Goal: Transaction & Acquisition: Purchase product/service

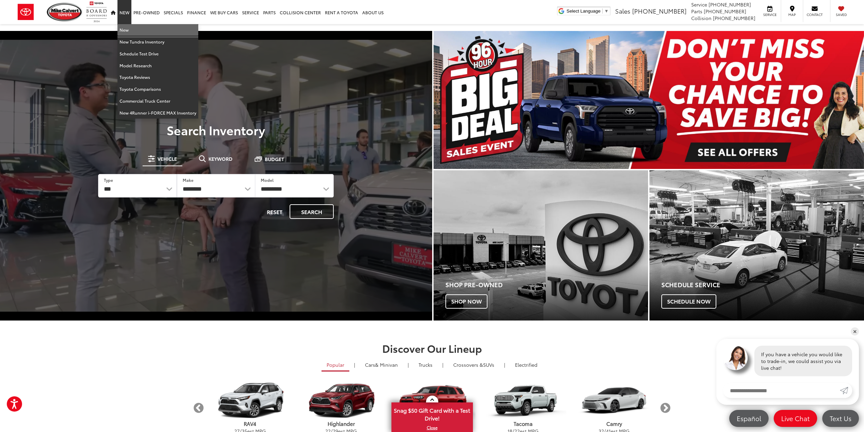
click at [136, 31] on link "New" at bounding box center [158, 30] width 81 height 12
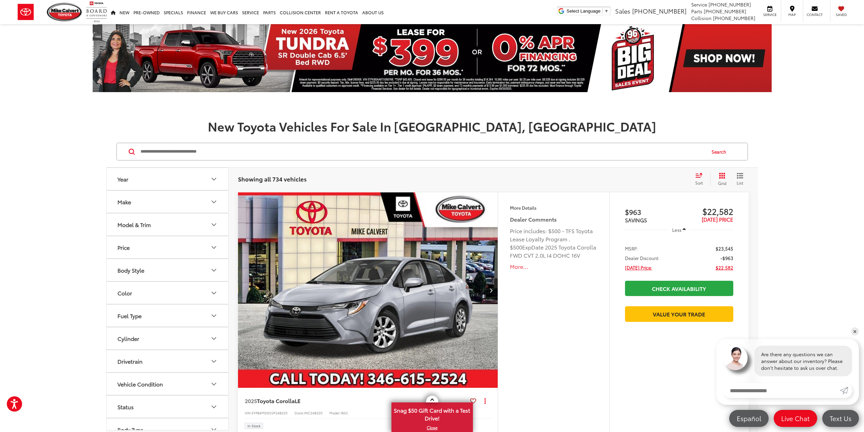
click at [194, 222] on button "Model & Trim" at bounding box center [168, 224] width 122 height 22
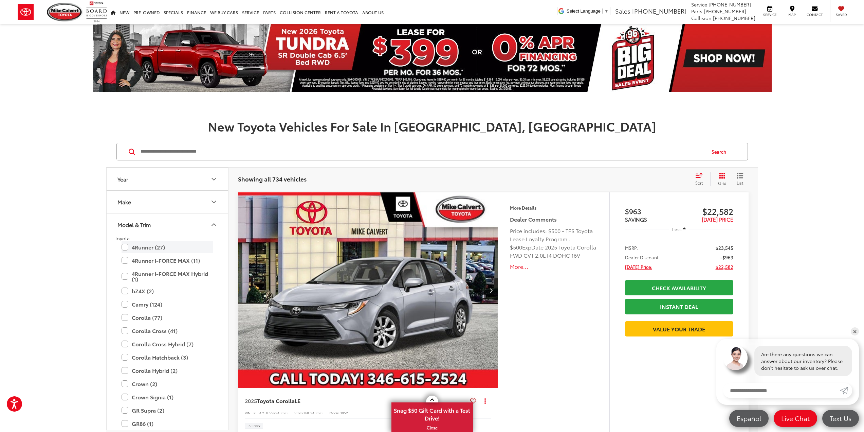
click at [165, 249] on label "4Runner (27)" at bounding box center [168, 247] width 92 height 12
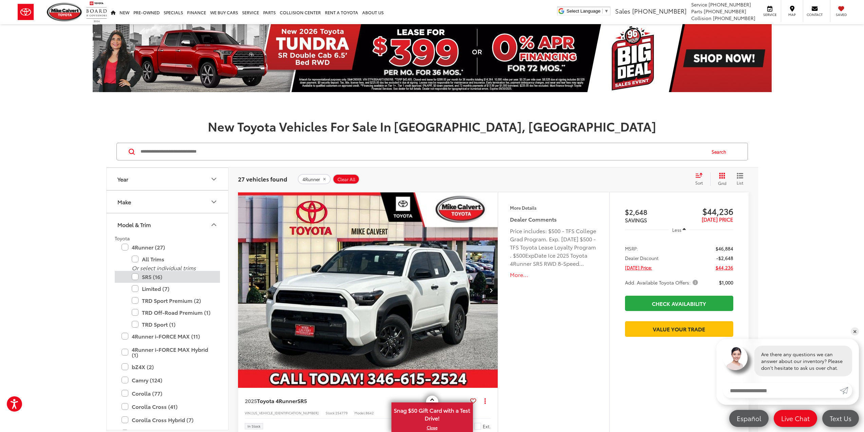
click at [160, 278] on label "SR5 (16)" at bounding box center [173, 277] width 82 height 12
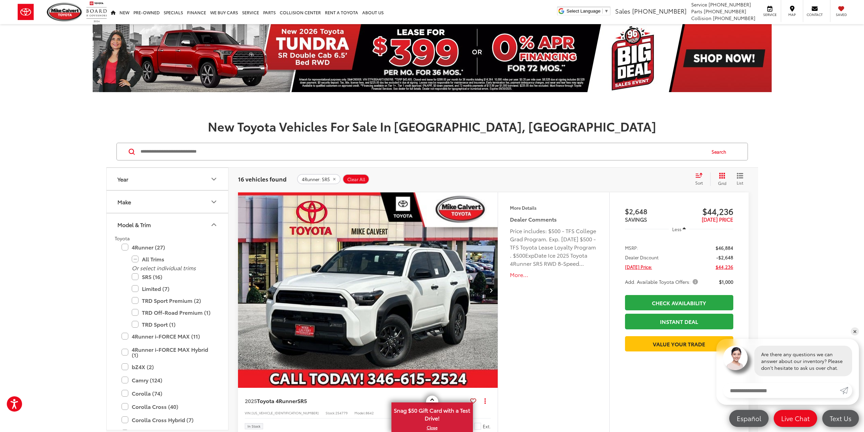
click at [701, 179] on div "Sort" at bounding box center [701, 179] width 18 height 14
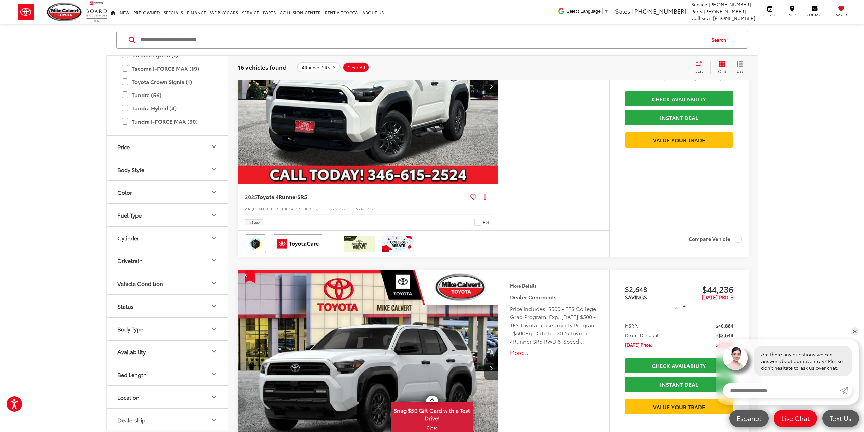
scroll to position [426, 0]
click at [198, 256] on button "Drivetrain" at bounding box center [168, 259] width 122 height 22
click at [131, 273] on label "4WD (2)" at bounding box center [129, 275] width 29 height 11
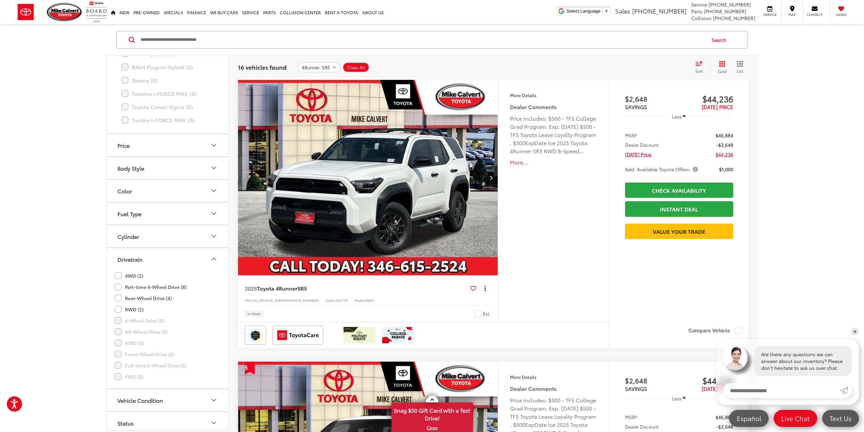
scroll to position [112, 0]
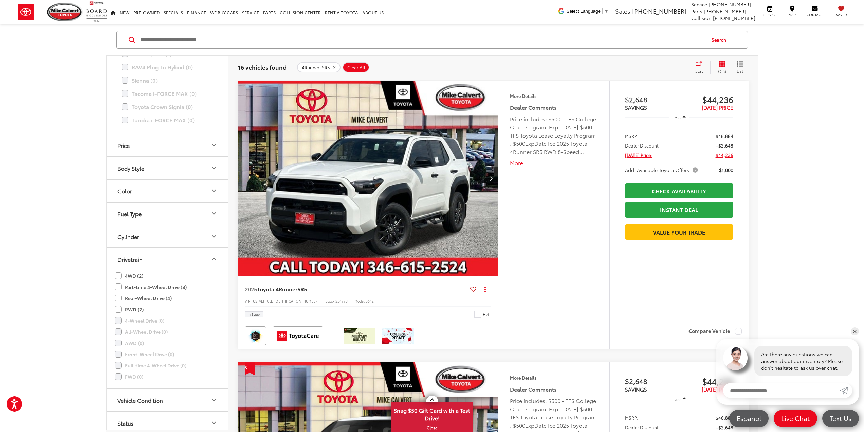
click at [152, 286] on label "Part-time 4-Wheel Drive (8)" at bounding box center [151, 286] width 72 height 11
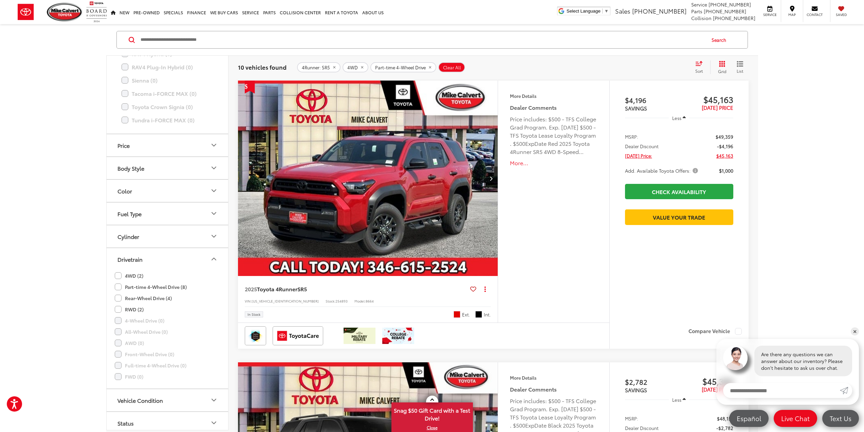
click at [217, 261] on icon "Drivetrain" at bounding box center [214, 259] width 8 height 8
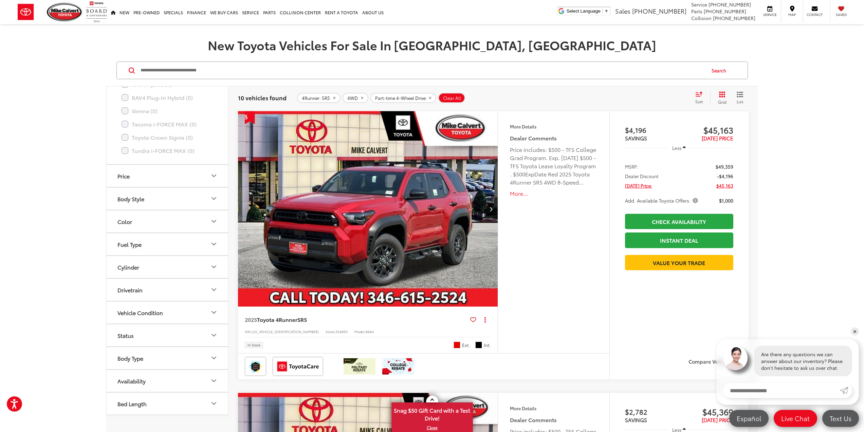
scroll to position [68, 0]
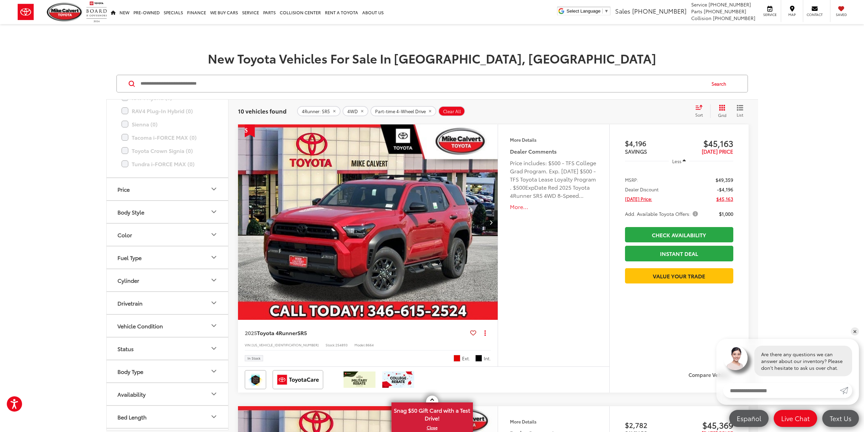
click at [442, 231] on img "2025 Toyota 4Runner SR5 0" at bounding box center [368, 222] width 261 height 196
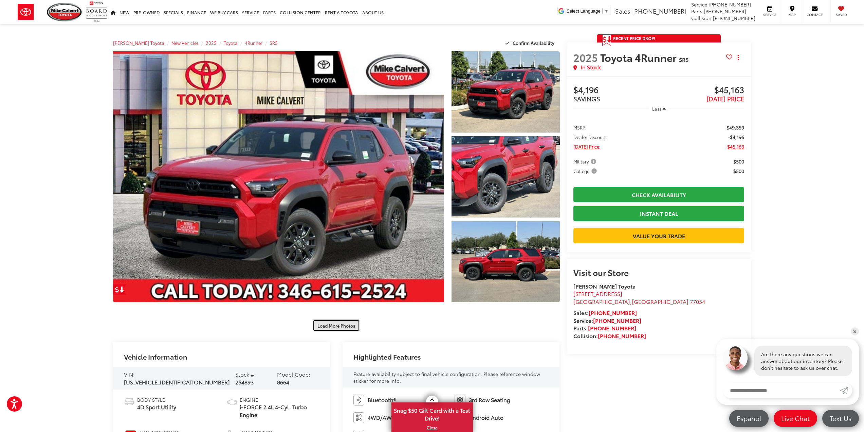
click at [351, 330] on button "Load More Photos" at bounding box center [336, 325] width 47 height 12
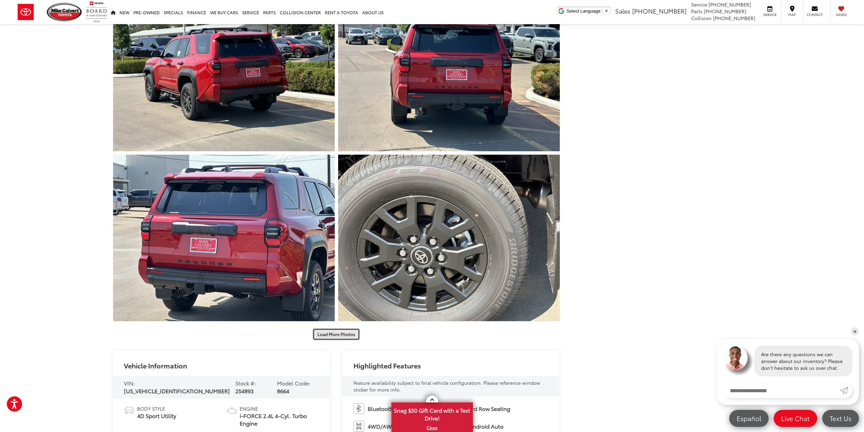
scroll to position [340, 0]
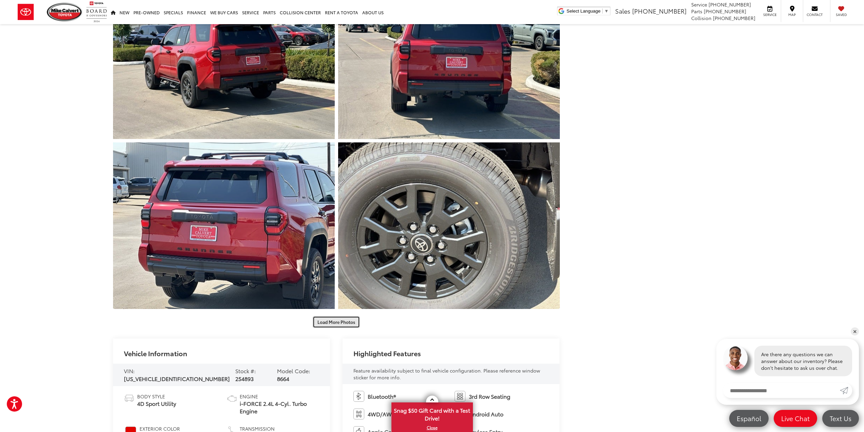
click at [345, 323] on button "Load More Photos" at bounding box center [336, 322] width 47 height 12
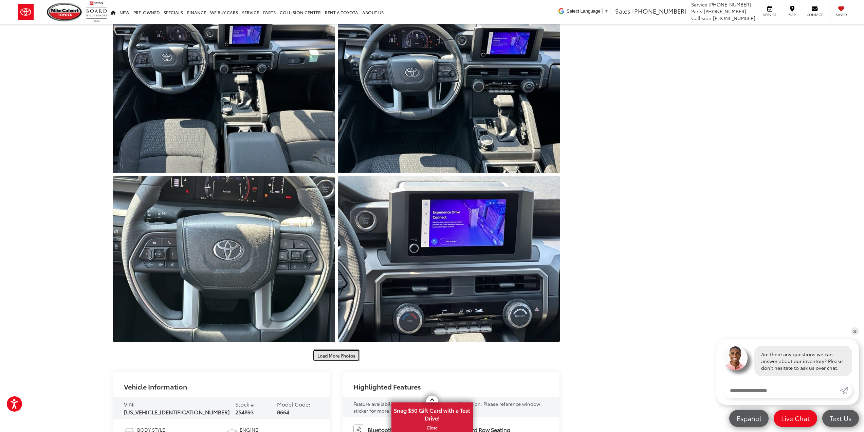
scroll to position [645, 0]
click at [346, 353] on button "Load More Photos" at bounding box center [336, 355] width 47 height 12
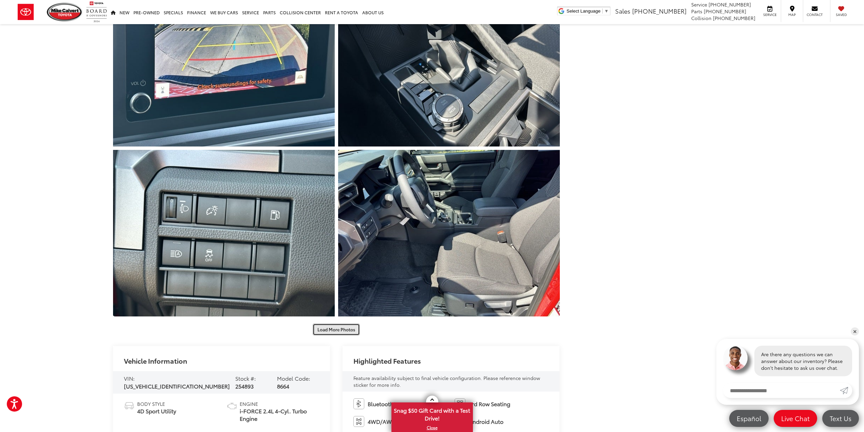
scroll to position [1019, 0]
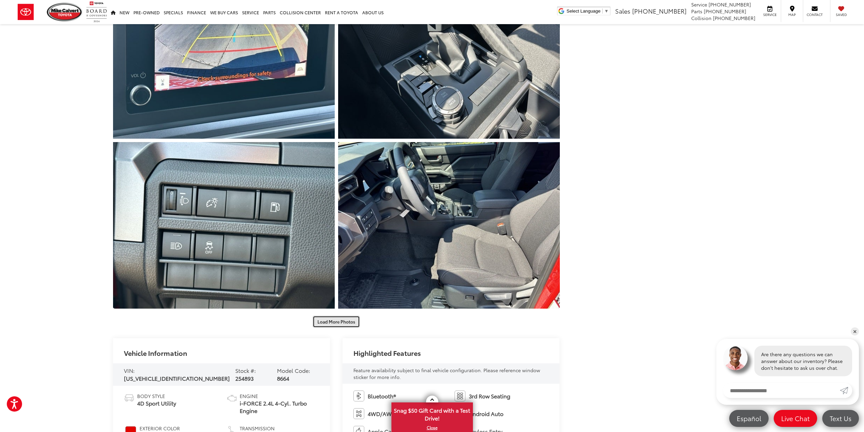
click at [354, 326] on button "Load More Photos" at bounding box center [336, 322] width 47 height 12
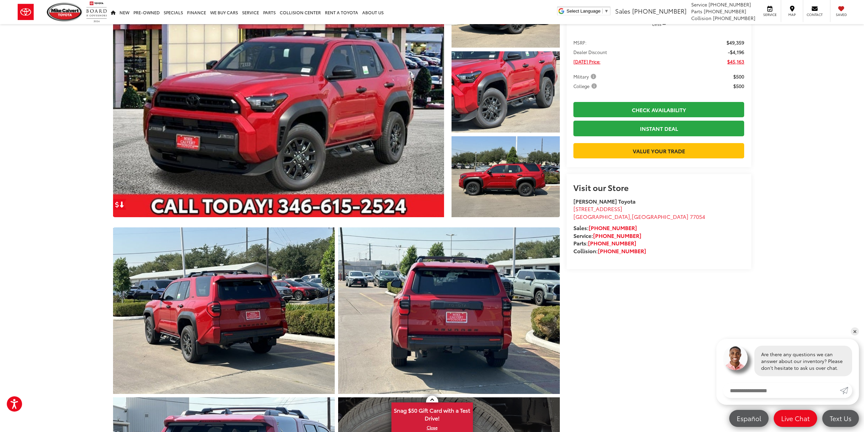
scroll to position [0, 0]
